Goal: Task Accomplishment & Management: Use online tool/utility

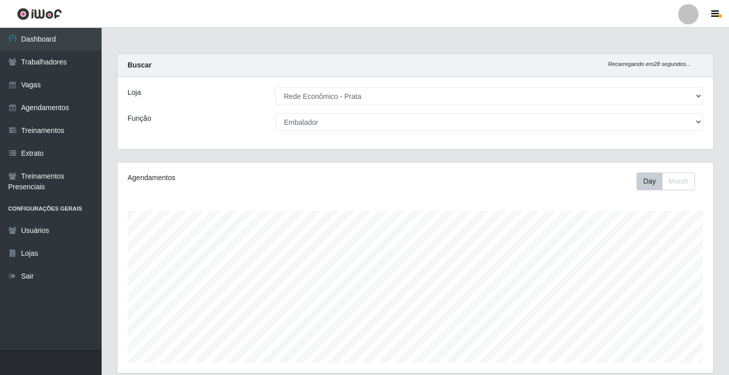
select select "192"
select select "1"
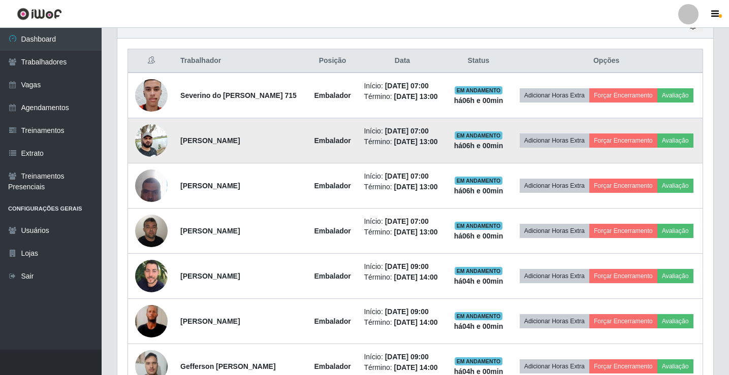
scroll to position [211, 596]
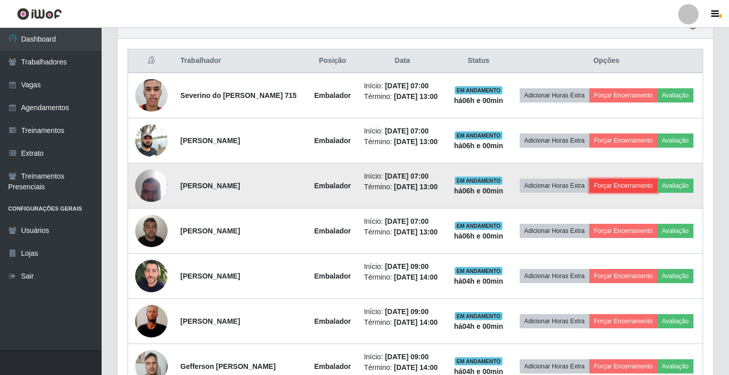
click at [624, 189] on button "Forçar Encerramento" at bounding box center [623, 186] width 68 height 14
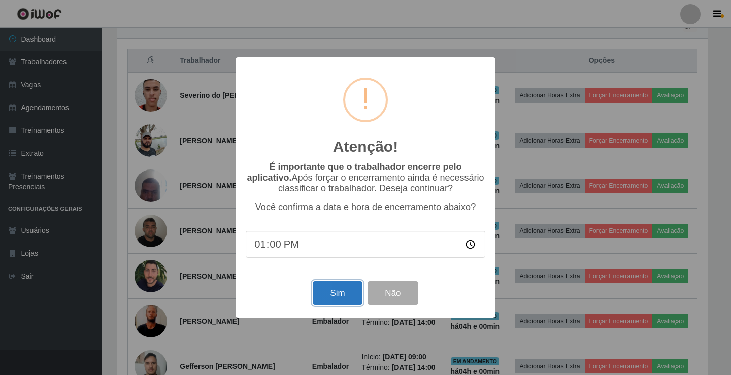
click at [338, 296] on button "Sim" at bounding box center [337, 293] width 49 height 24
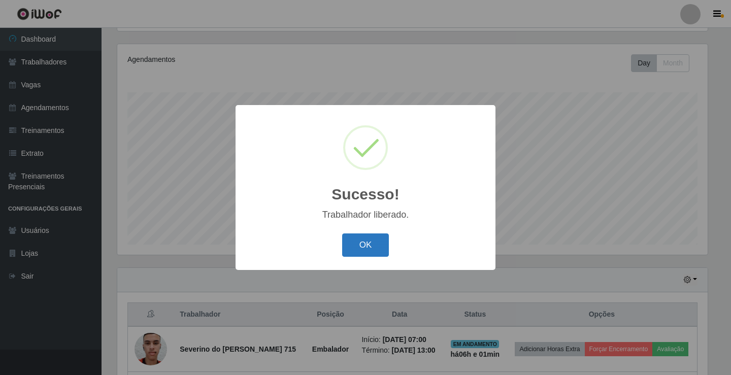
click at [353, 254] on button "OK" at bounding box center [365, 246] width 47 height 24
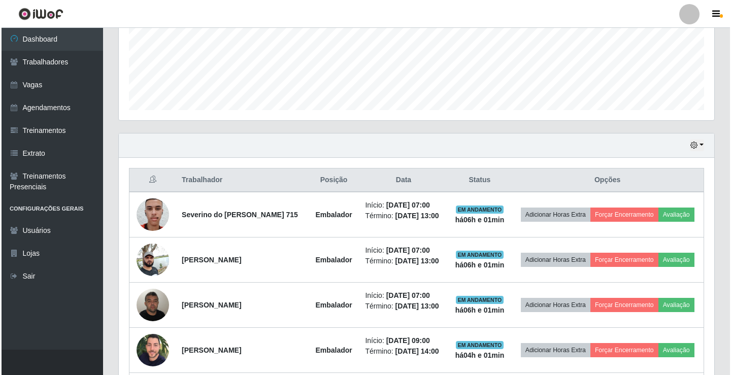
scroll to position [271, 0]
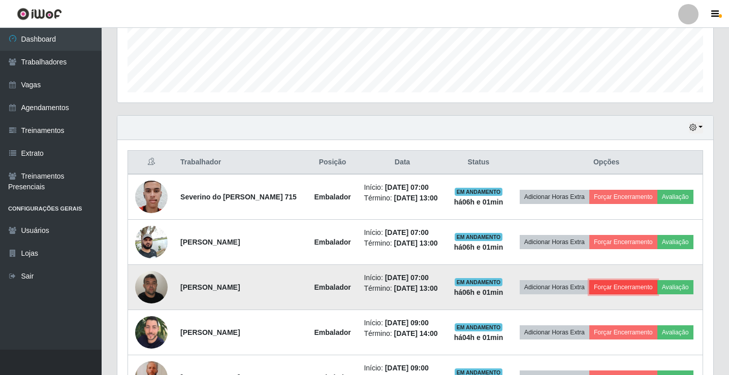
click at [628, 284] on button "Forçar Encerramento" at bounding box center [623, 287] width 68 height 14
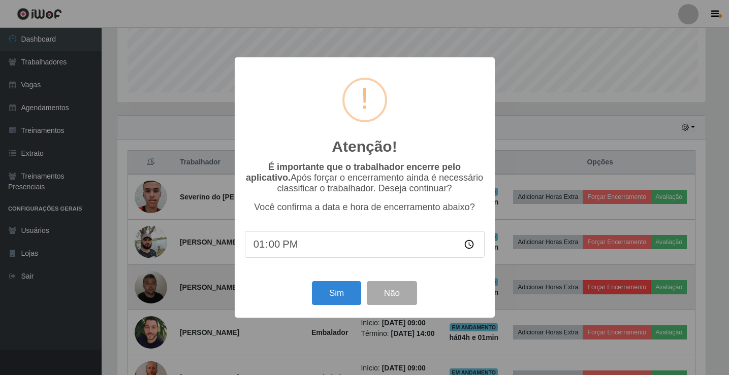
scroll to position [211, 591]
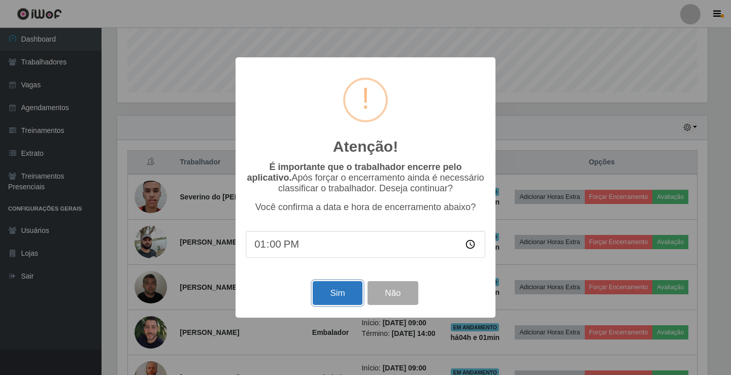
click at [339, 295] on button "Sim" at bounding box center [337, 293] width 49 height 24
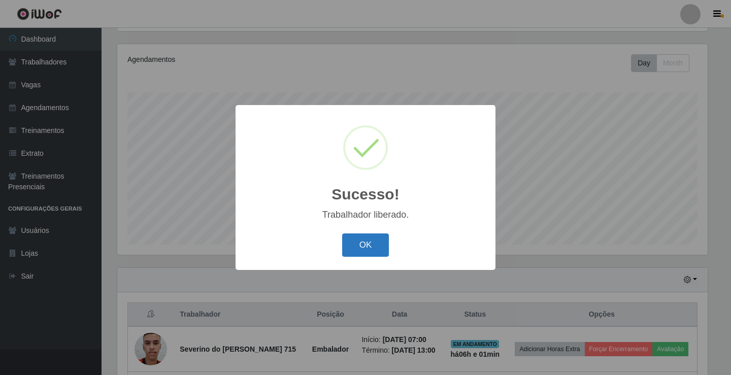
click at [345, 256] on button "OK" at bounding box center [365, 246] width 47 height 24
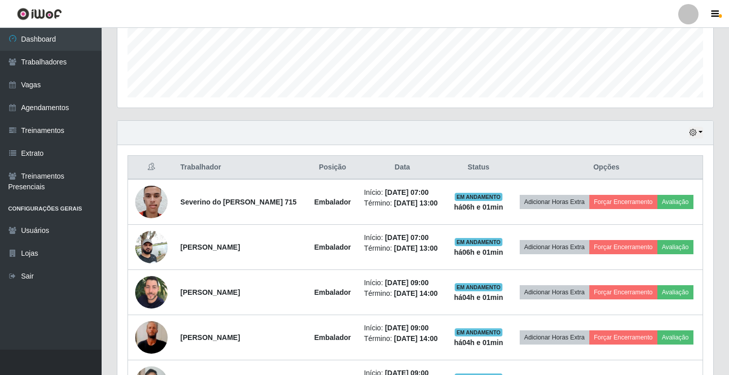
scroll to position [271, 0]
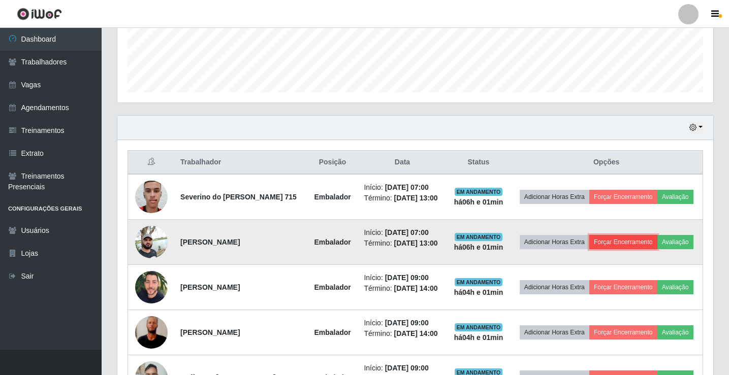
click at [618, 236] on button "Forçar Encerramento" at bounding box center [623, 242] width 68 height 14
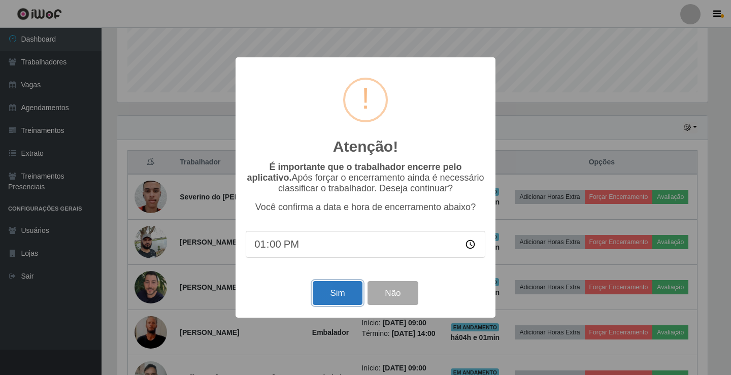
click at [330, 296] on button "Sim" at bounding box center [337, 293] width 49 height 24
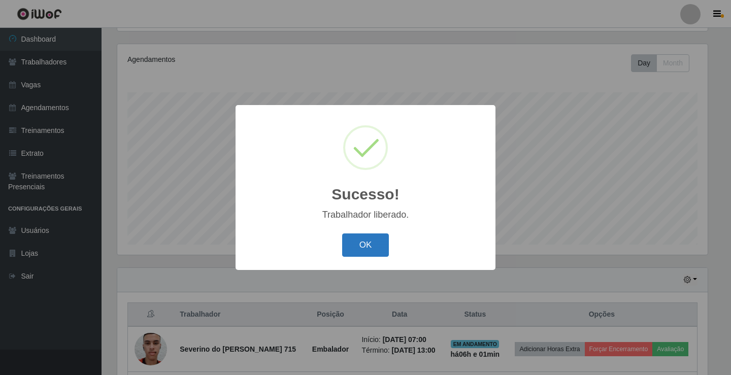
click at [352, 251] on button "OK" at bounding box center [365, 246] width 47 height 24
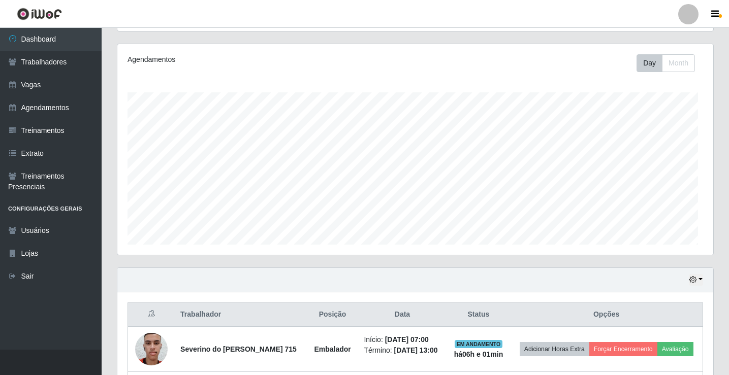
scroll to position [0, 0]
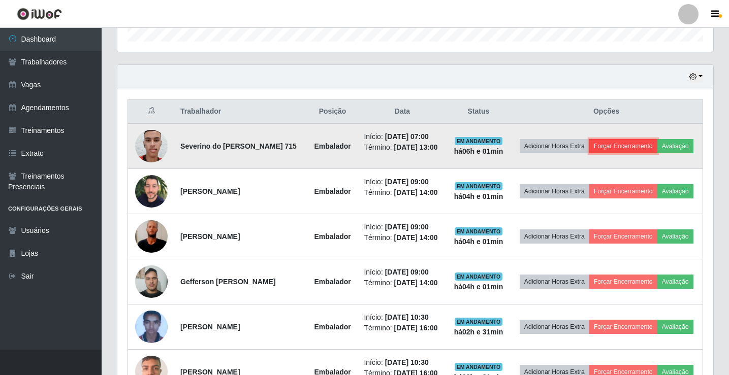
click at [628, 141] on button "Forçar Encerramento" at bounding box center [623, 146] width 68 height 14
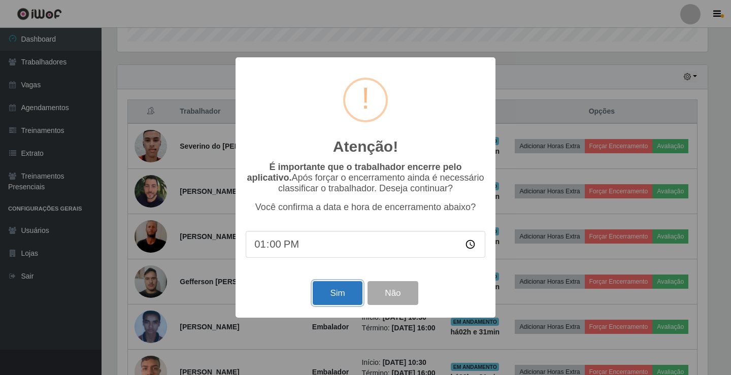
click at [347, 291] on button "Sim" at bounding box center [337, 293] width 49 height 24
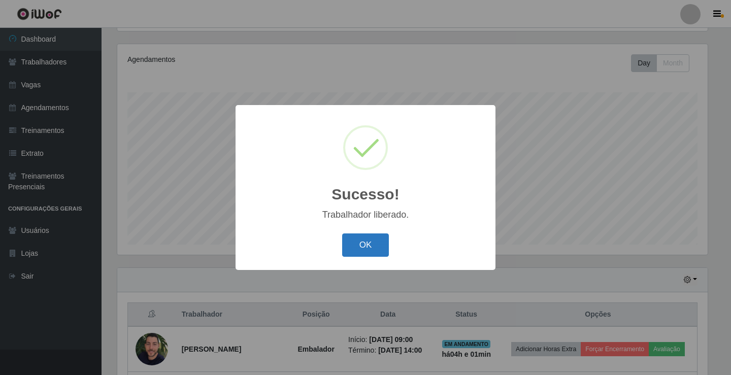
click at [351, 250] on button "OK" at bounding box center [365, 246] width 47 height 24
